Goal: Book appointment/travel/reservation

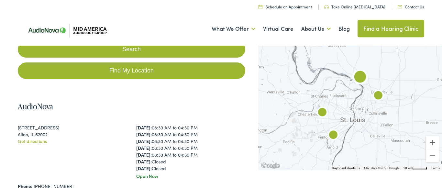
scroll to position [132, 0]
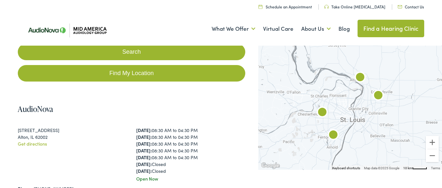
click at [333, 133] on img "AudioNova" at bounding box center [333, 135] width 21 height 21
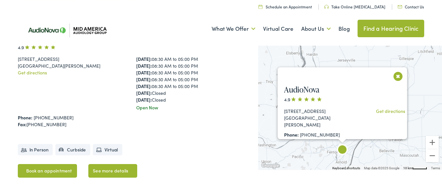
scroll to position [724, 0]
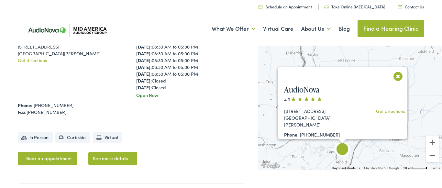
click at [107, 152] on link "See more details" at bounding box center [112, 159] width 49 height 14
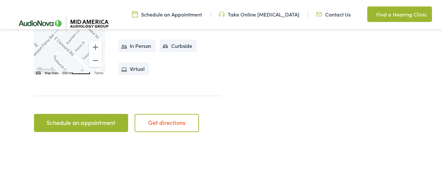
scroll to position [264, 0]
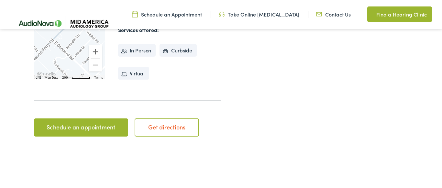
click at [95, 127] on link "Schedule an appointment" at bounding box center [81, 127] width 94 height 18
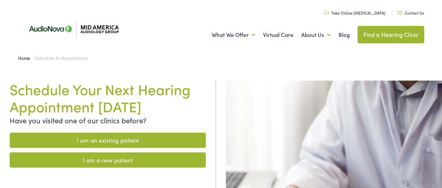
click at [118, 139] on link "I am an existing patient" at bounding box center [108, 140] width 196 height 15
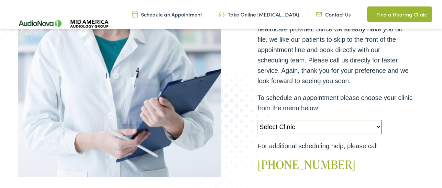
scroll to position [198, 0]
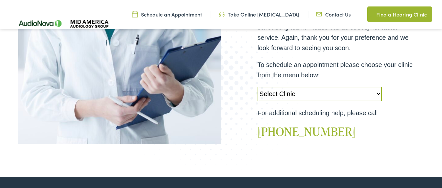
click at [258, 87] on select "Select Clinic Alton-IL-AudioNova 3511 College Ave Creve Coeur-MO-AudioNova 1235…" at bounding box center [320, 94] width 124 height 15
select select "https://midamerica.alpacaaudiology.com/locations/st-louis-mo/"
click option "St. Louis-MO-AudioNova 183 Concord Plaza Shopping Center" at bounding box center [0, 0] width 0 height 0
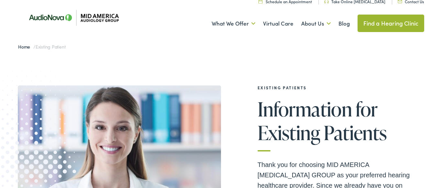
scroll to position [0, 0]
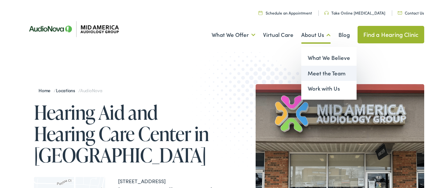
click at [317, 72] on link "Meet the Team" at bounding box center [328, 74] width 55 height 16
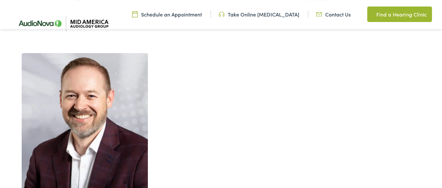
scroll to position [363, 0]
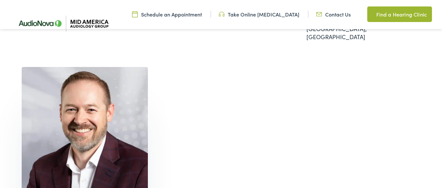
click at [102, 121] on img at bounding box center [85, 136] width 126 height 139
